Goal: Task Accomplishment & Management: Manage account settings

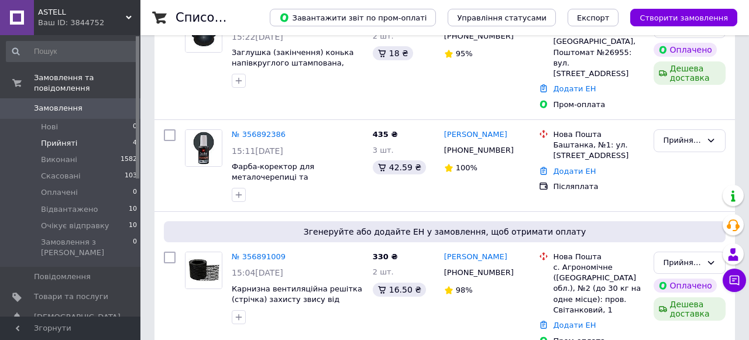
scroll to position [303, 0]
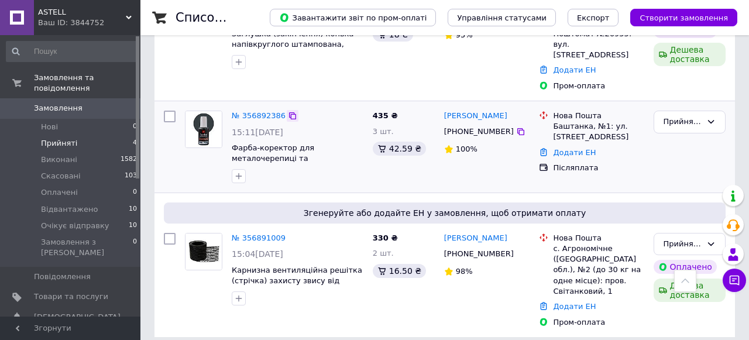
click at [293, 111] on icon at bounding box center [292, 115] width 9 height 9
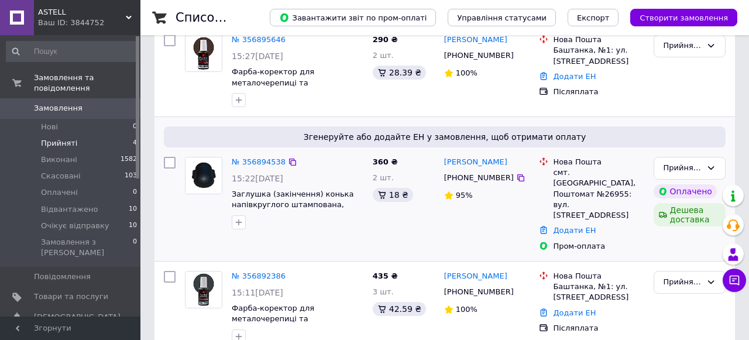
scroll to position [150, 0]
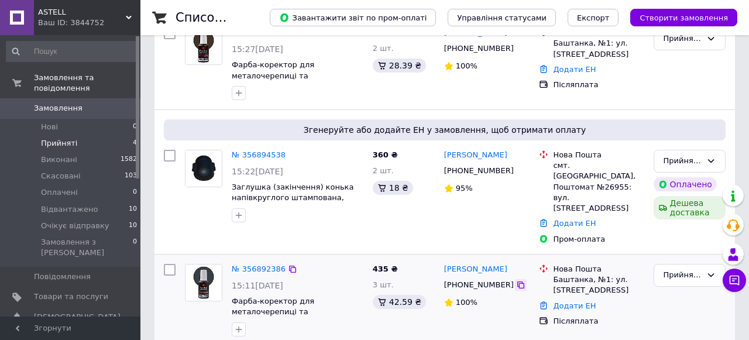
click at [516, 280] on icon at bounding box center [520, 284] width 9 height 9
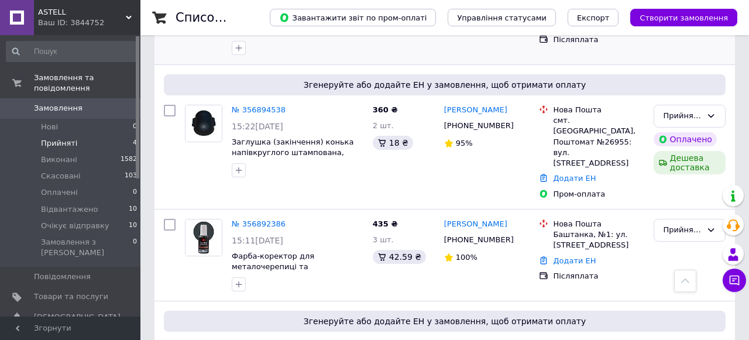
scroll to position [195, 0]
click at [262, 219] on link "№ 356892386" at bounding box center [259, 223] width 54 height 9
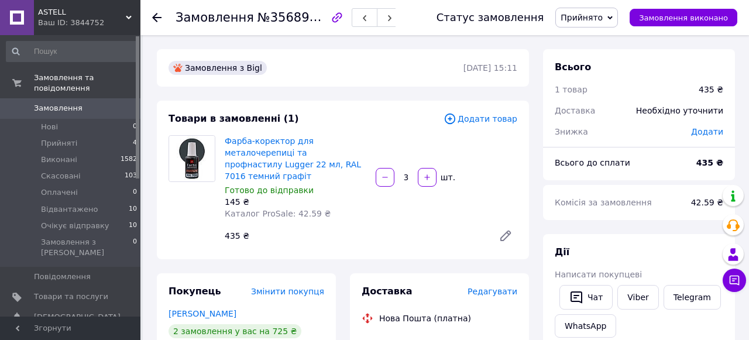
click at [157, 18] on use at bounding box center [156, 17] width 9 height 9
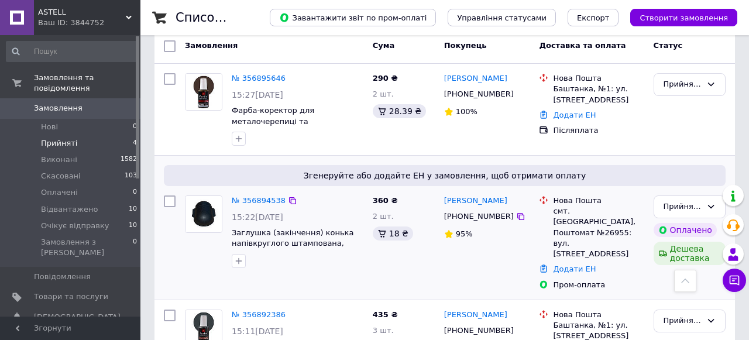
scroll to position [107, 0]
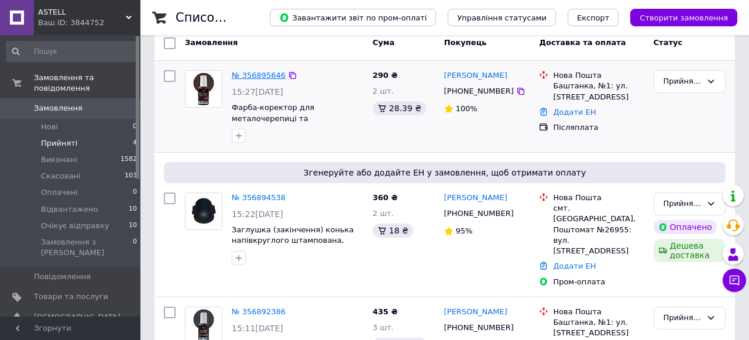
click at [274, 77] on link "№ 356895646" at bounding box center [259, 75] width 54 height 9
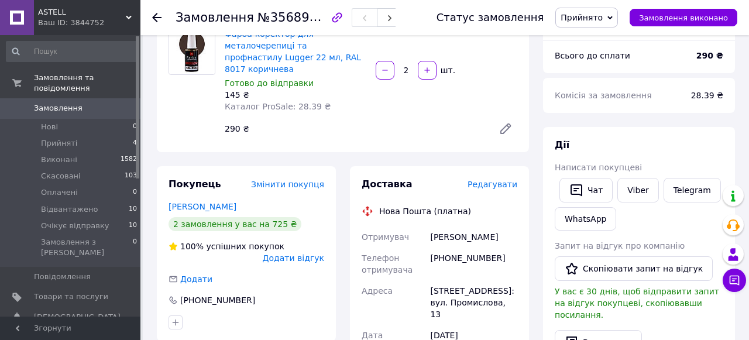
click at [610, 18] on span "Прийнято" at bounding box center [586, 18] width 63 height 20
click at [612, 109] on li "Очікує відправку" at bounding box center [596, 111] width 80 height 18
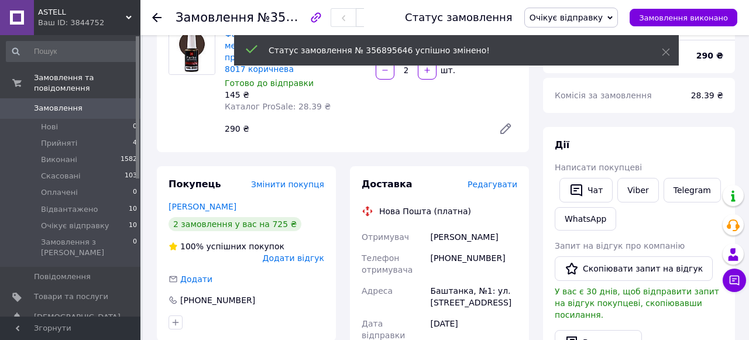
click at [157, 16] on icon at bounding box center [156, 17] width 9 height 9
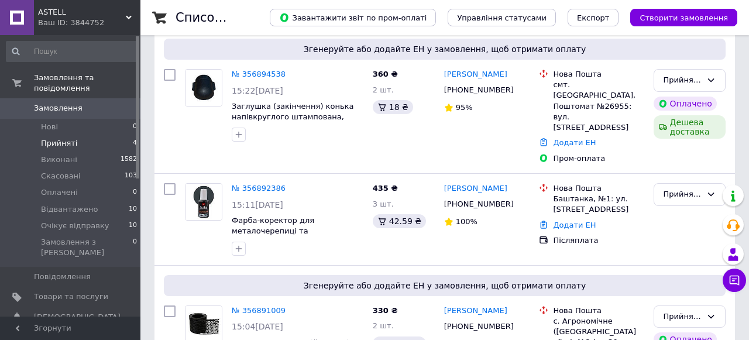
scroll to position [237, 0]
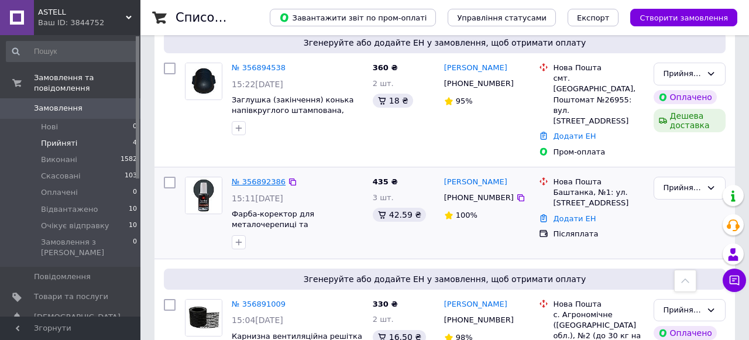
click at [269, 177] on link "№ 356892386" at bounding box center [259, 181] width 54 height 9
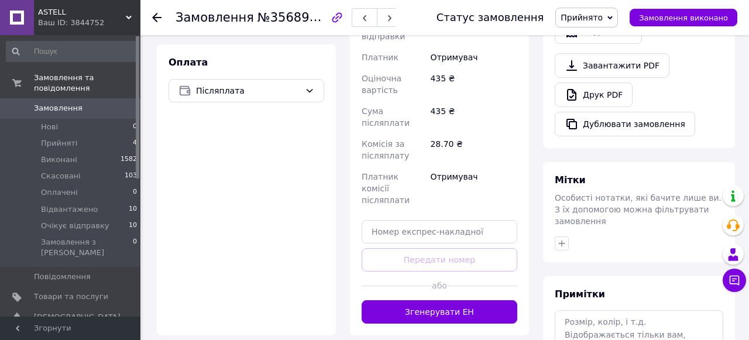
scroll to position [511, 0]
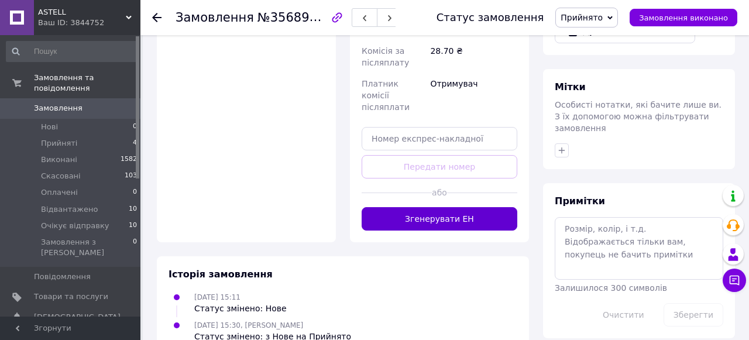
click at [441, 207] on button "Згенерувати ЕН" at bounding box center [440, 218] width 156 height 23
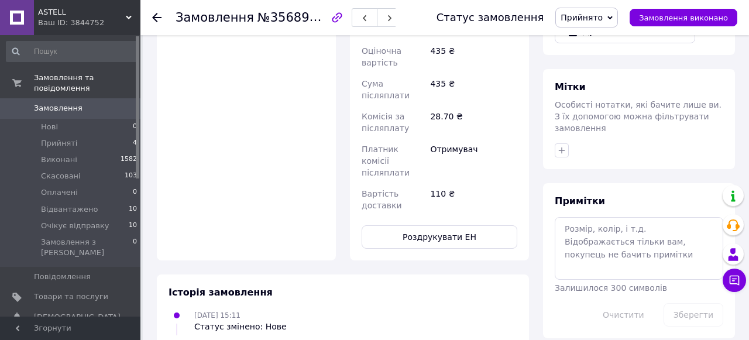
click at [613, 18] on icon at bounding box center [610, 17] width 5 height 5
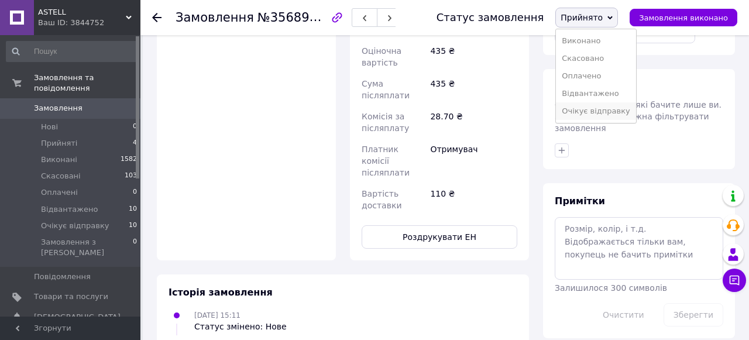
click at [605, 114] on li "Очікує відправку" at bounding box center [596, 111] width 80 height 18
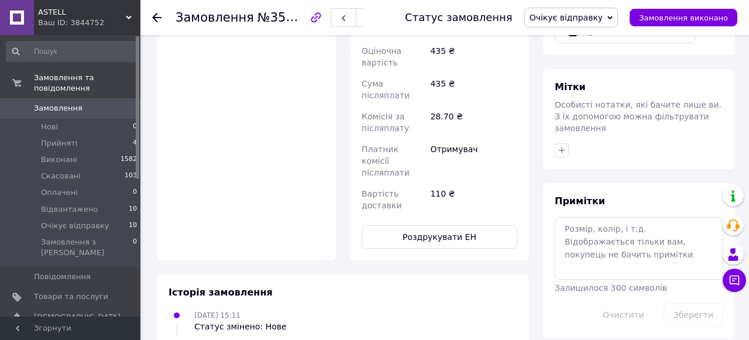
click at [155, 16] on use at bounding box center [156, 17] width 9 height 9
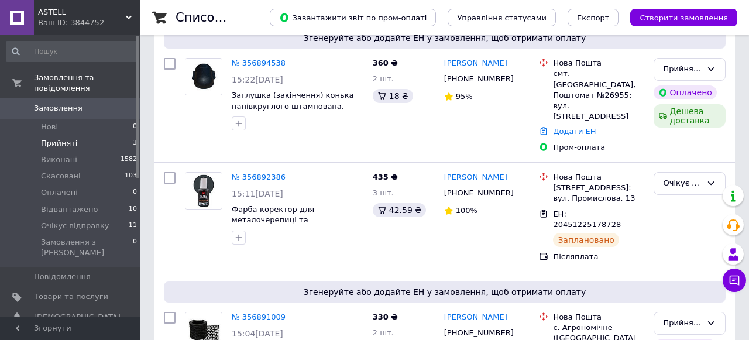
scroll to position [218, 0]
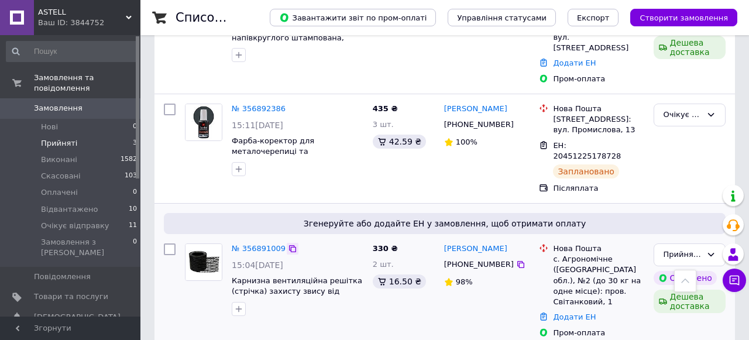
click at [291, 244] on icon at bounding box center [292, 248] width 9 height 9
click at [516, 260] on icon at bounding box center [520, 264] width 9 height 9
click at [258, 244] on link "№ 356891009" at bounding box center [259, 248] width 54 height 9
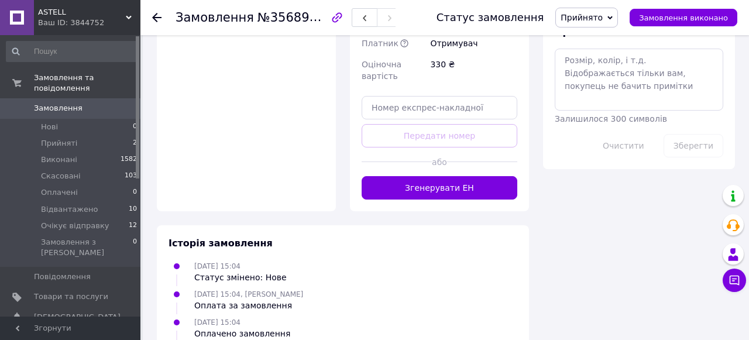
scroll to position [742, 0]
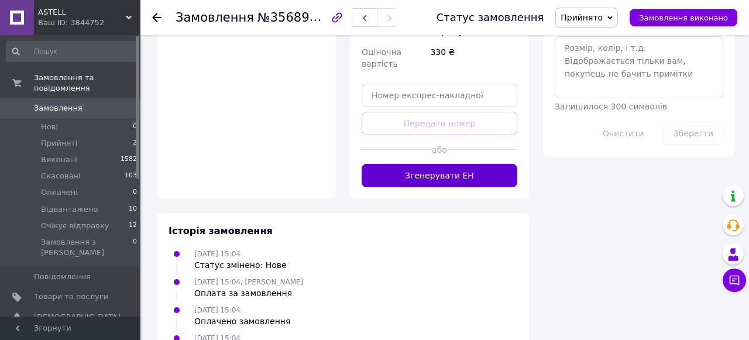
click at [430, 164] on button "Згенерувати ЕН" at bounding box center [440, 175] width 156 height 23
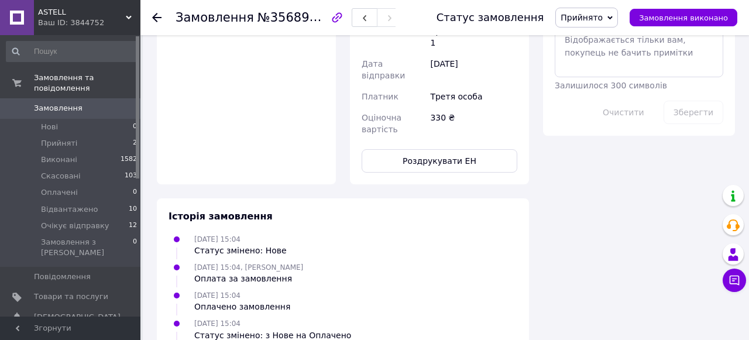
click at [596, 20] on span "Прийнято" at bounding box center [582, 17] width 42 height 9
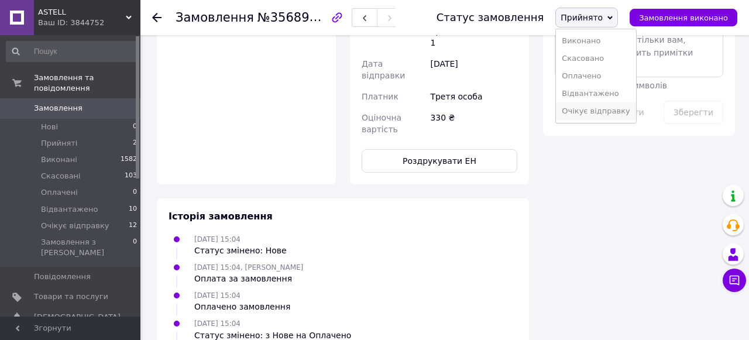
click at [608, 107] on li "Очікує відправку" at bounding box center [596, 111] width 80 height 18
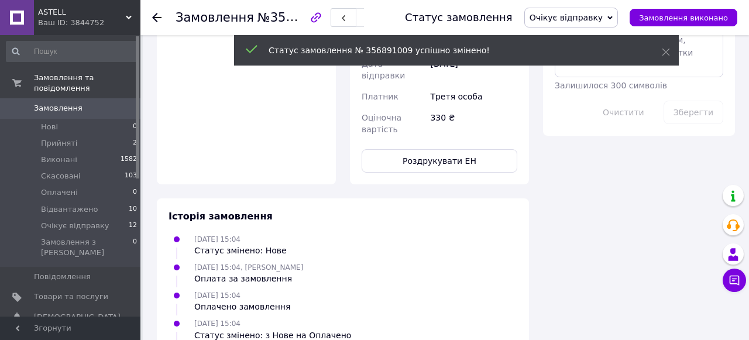
click at [158, 16] on icon at bounding box center [156, 17] width 9 height 9
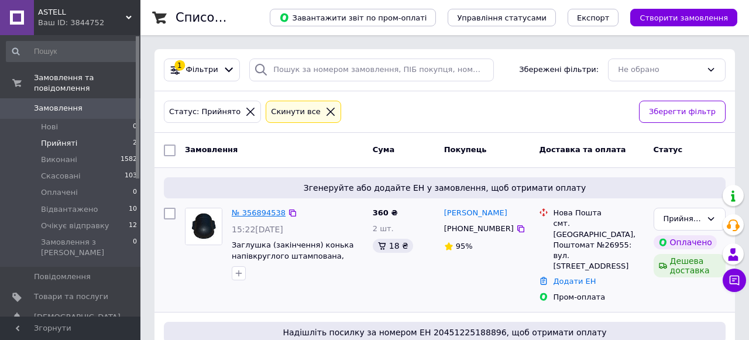
click at [258, 215] on link "№ 356894538" at bounding box center [259, 212] width 54 height 9
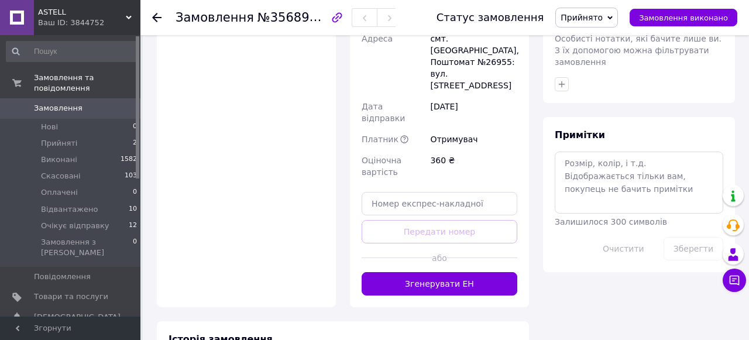
scroll to position [630, 0]
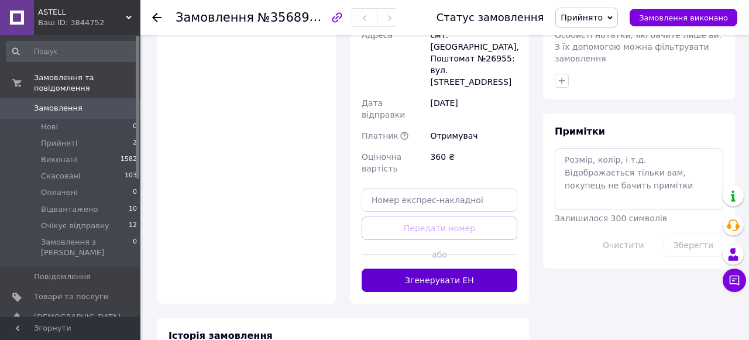
click at [429, 269] on button "Згенерувати ЕН" at bounding box center [440, 280] width 156 height 23
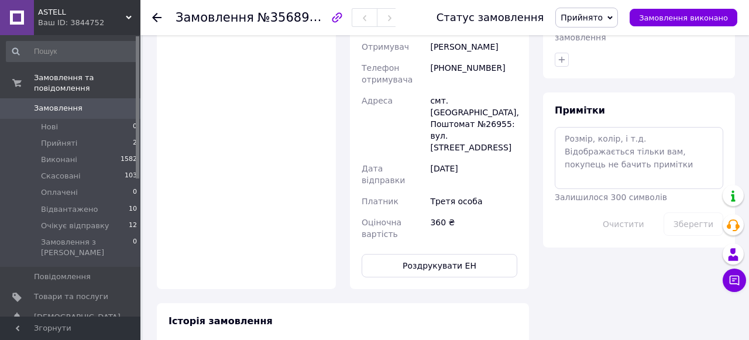
click at [610, 19] on span "Прийнято" at bounding box center [586, 18] width 63 height 20
click at [611, 105] on li "Очікує відправку" at bounding box center [596, 111] width 80 height 18
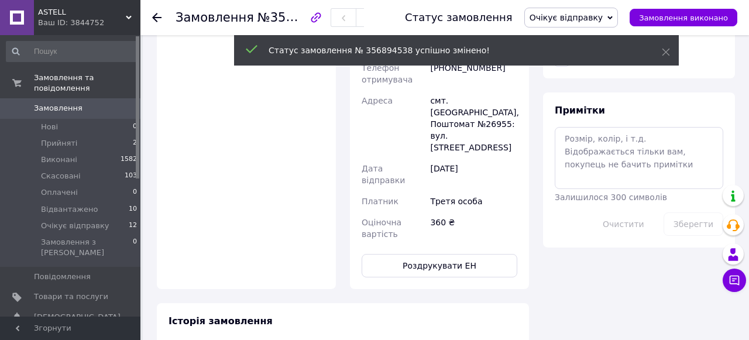
click at [158, 18] on use at bounding box center [156, 17] width 9 height 9
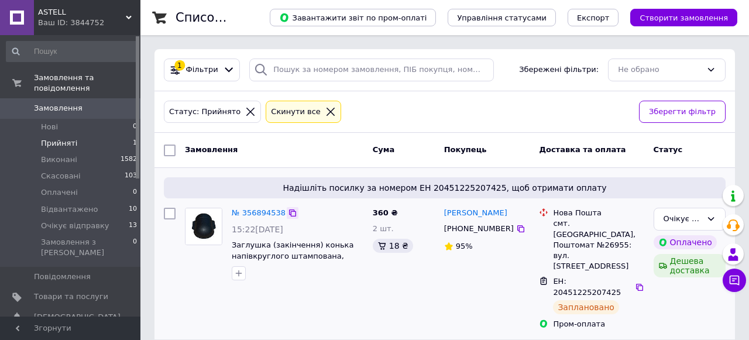
click at [293, 215] on icon at bounding box center [292, 212] width 9 height 9
click at [516, 227] on icon at bounding box center [520, 228] width 9 height 9
